Goal: Task Accomplishment & Management: Complete application form

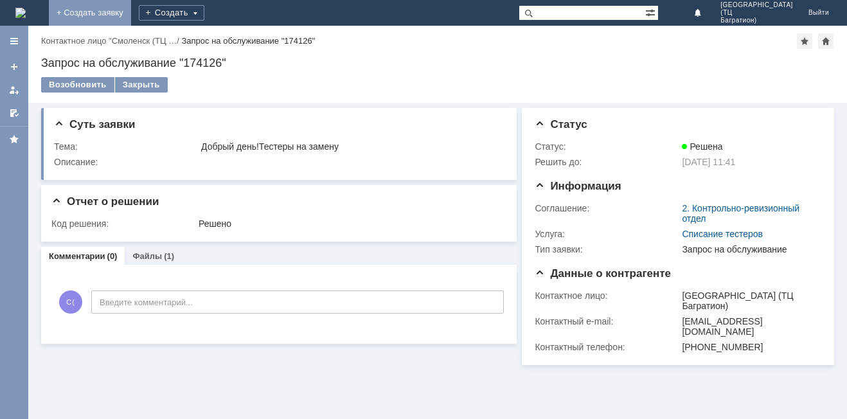
click at [131, 19] on link "+ Создать заявку" at bounding box center [90, 13] width 82 height 26
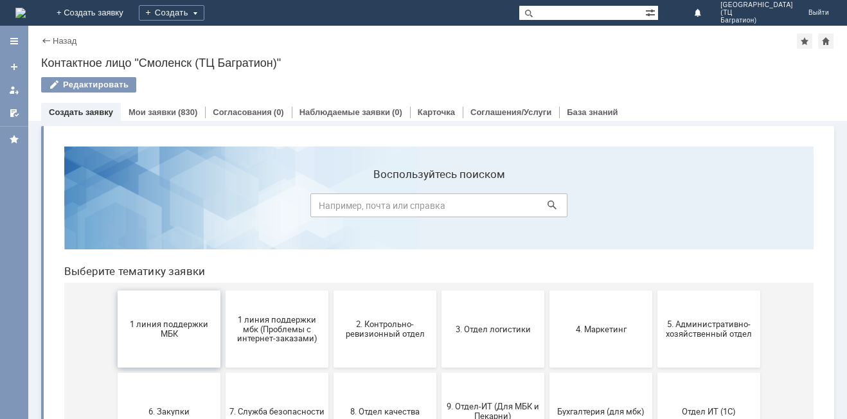
click at [172, 309] on button "1 линия поддержки МБК" at bounding box center [169, 329] width 103 height 77
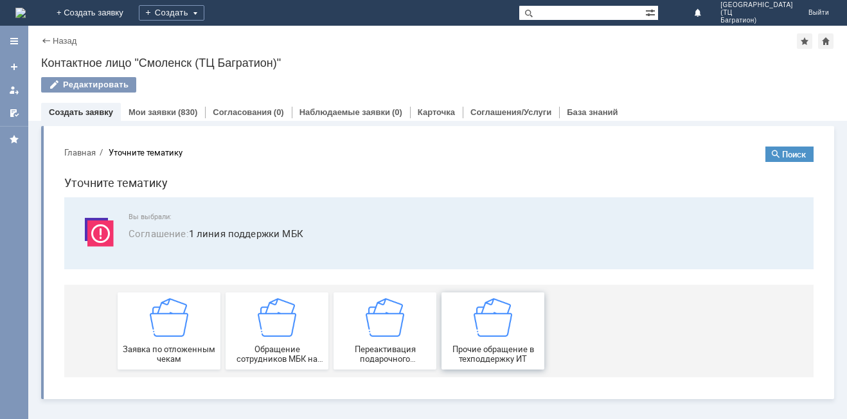
click at [491, 352] on span "Прочие обращение в техподдержку ИТ" at bounding box center [492, 354] width 95 height 19
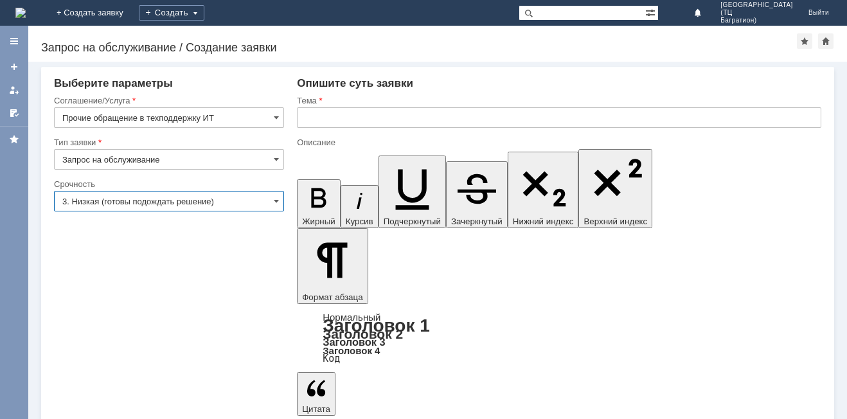
click at [263, 201] on input "3. Низкая (готовы подождать решение)" at bounding box center [169, 201] width 230 height 21
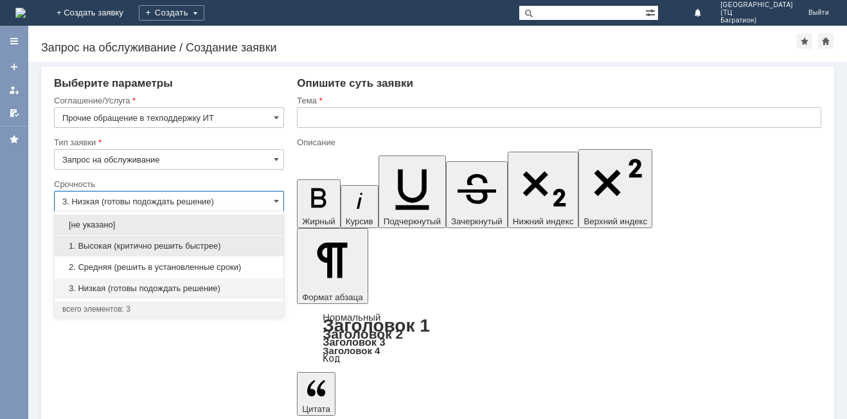
click at [224, 248] on span "1. Высокая (критично решить быстрее)" at bounding box center [168, 246] width 213 height 10
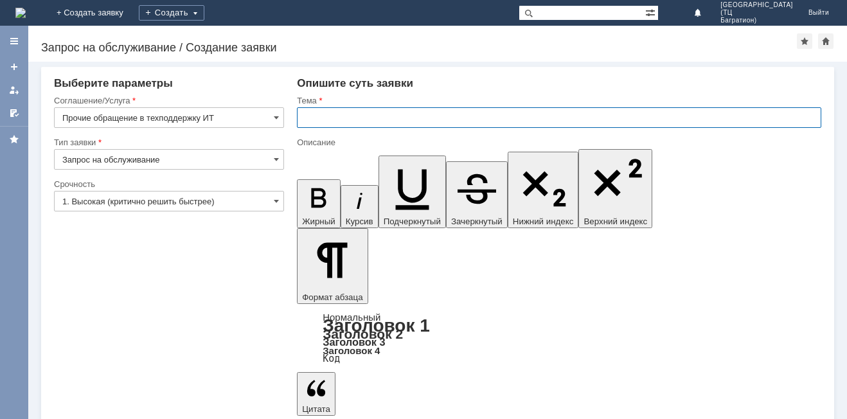
click at [318, 119] on input "text" at bounding box center [559, 117] width 524 height 21
type input "1. Высокая (критично решить быстрее)"
type input "ПРОБИТЬ ЧЕК НА СУММУ 515"
